Goal: Task Accomplishment & Management: Complete application form

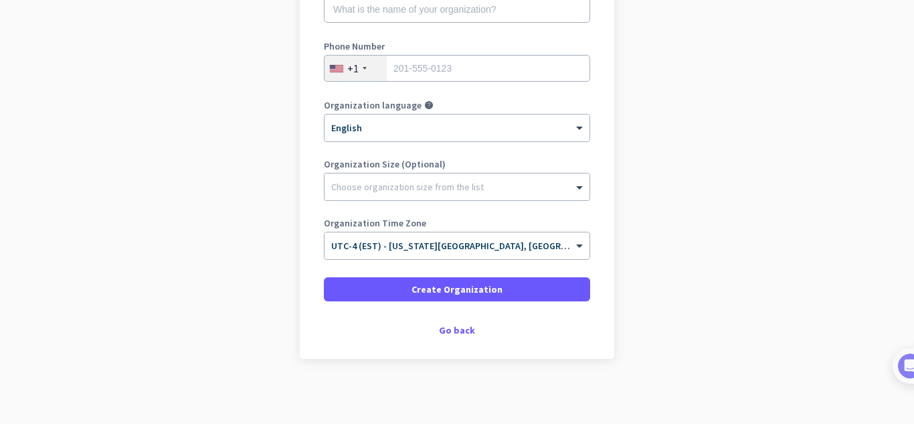
scroll to position [224, 0]
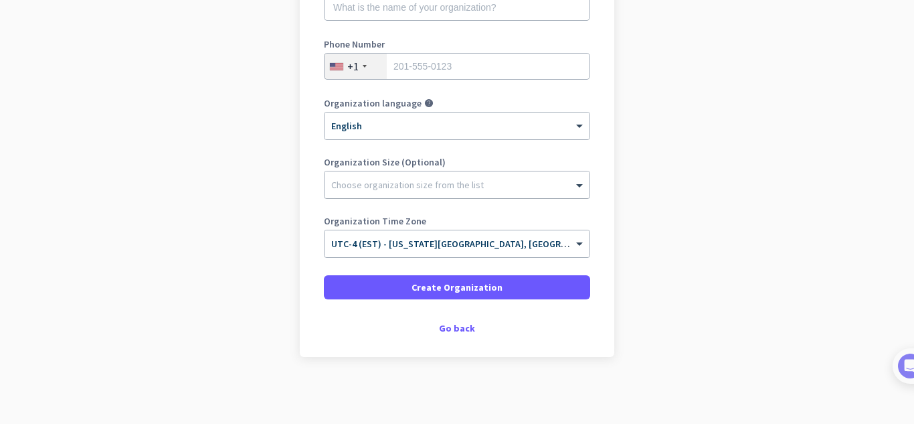
click at [385, 189] on div "Choose organization size from the list" at bounding box center [407, 185] width 153 height 12
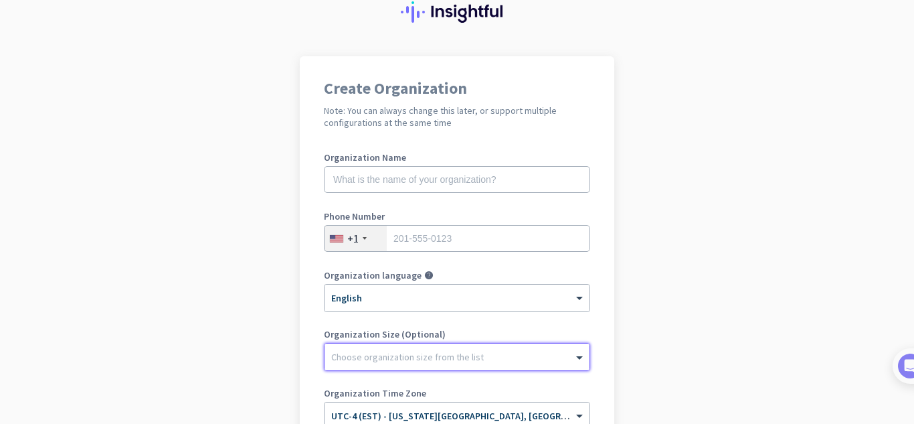
scroll to position [0, 0]
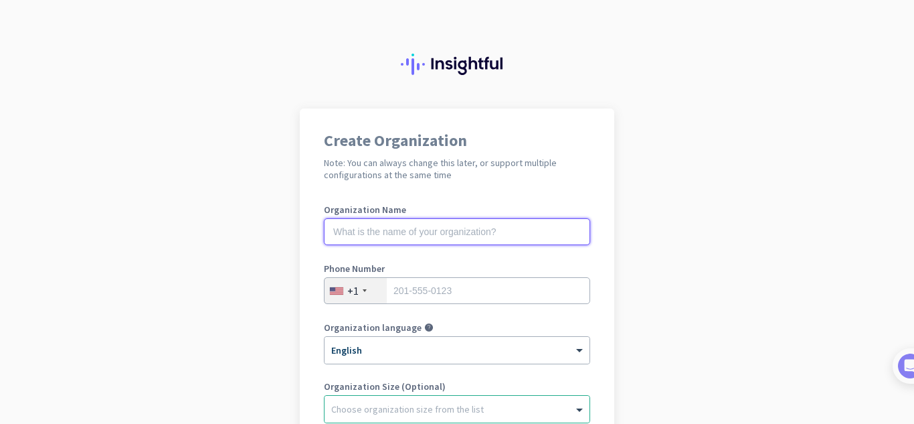
click at [445, 234] on input "text" at bounding box center [457, 231] width 266 height 27
type input "Mercor"
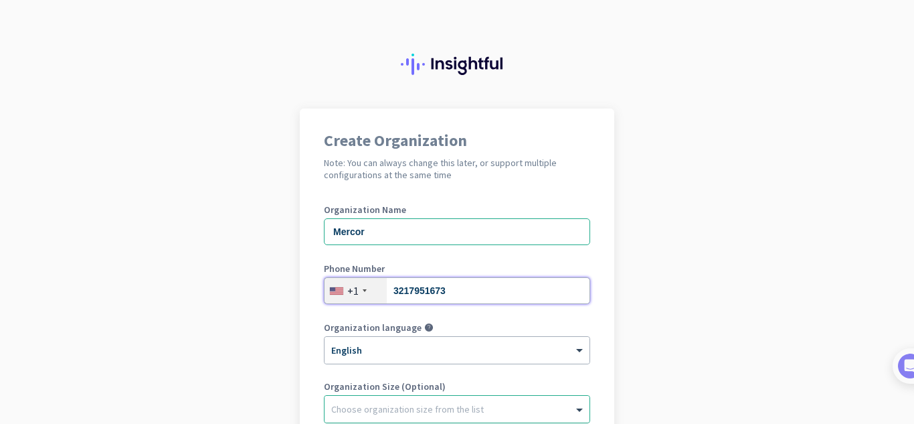
type input "3217951673"
click at [426, 410] on div at bounding box center [457, 405] width 265 height 13
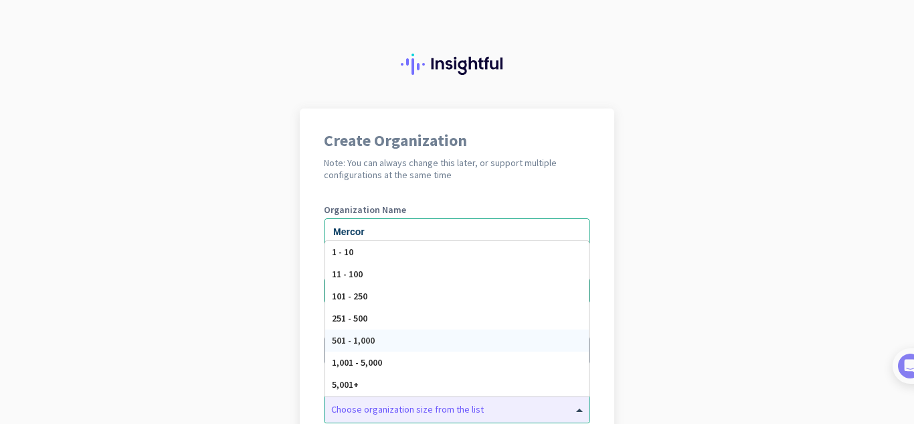
click at [705, 300] on app-onboarding-organization "Create Organization Note: You can always change this later, or support multiple…" at bounding box center [457, 377] width 914 height 539
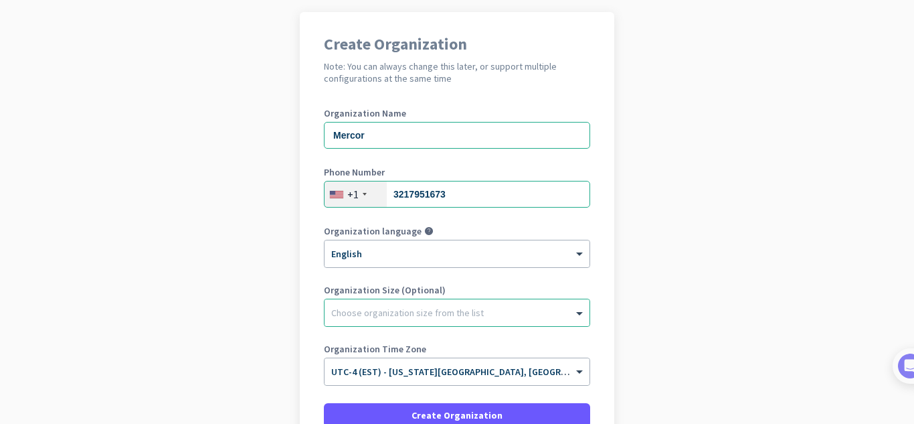
scroll to position [108, 0]
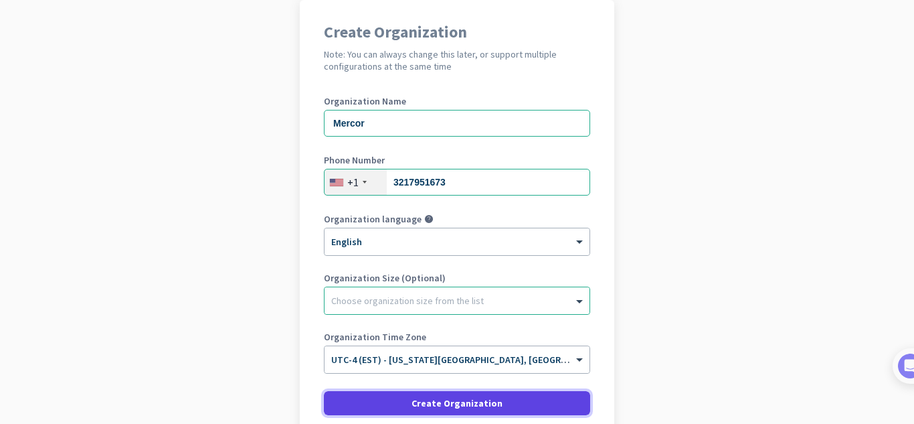
click at [475, 400] on span "Create Organization" at bounding box center [457, 402] width 91 height 13
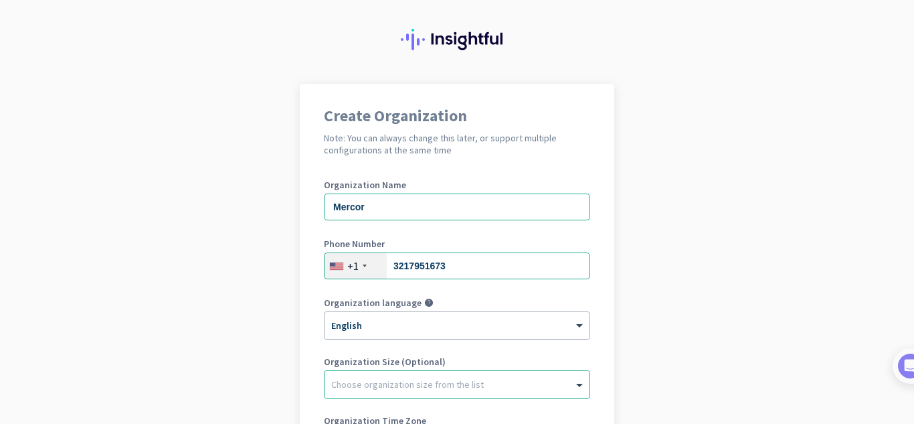
scroll to position [23, 0]
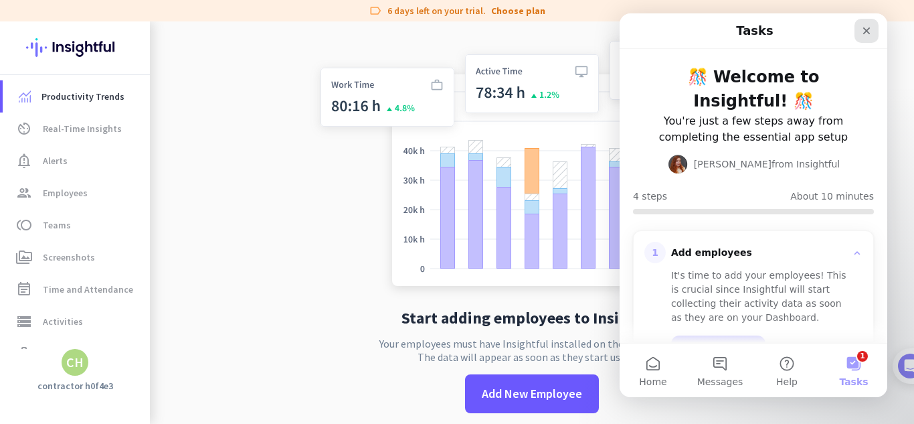
click at [862, 35] on icon "Close" at bounding box center [866, 30] width 11 height 11
